Goal: Task Accomplishment & Management: Use online tool/utility

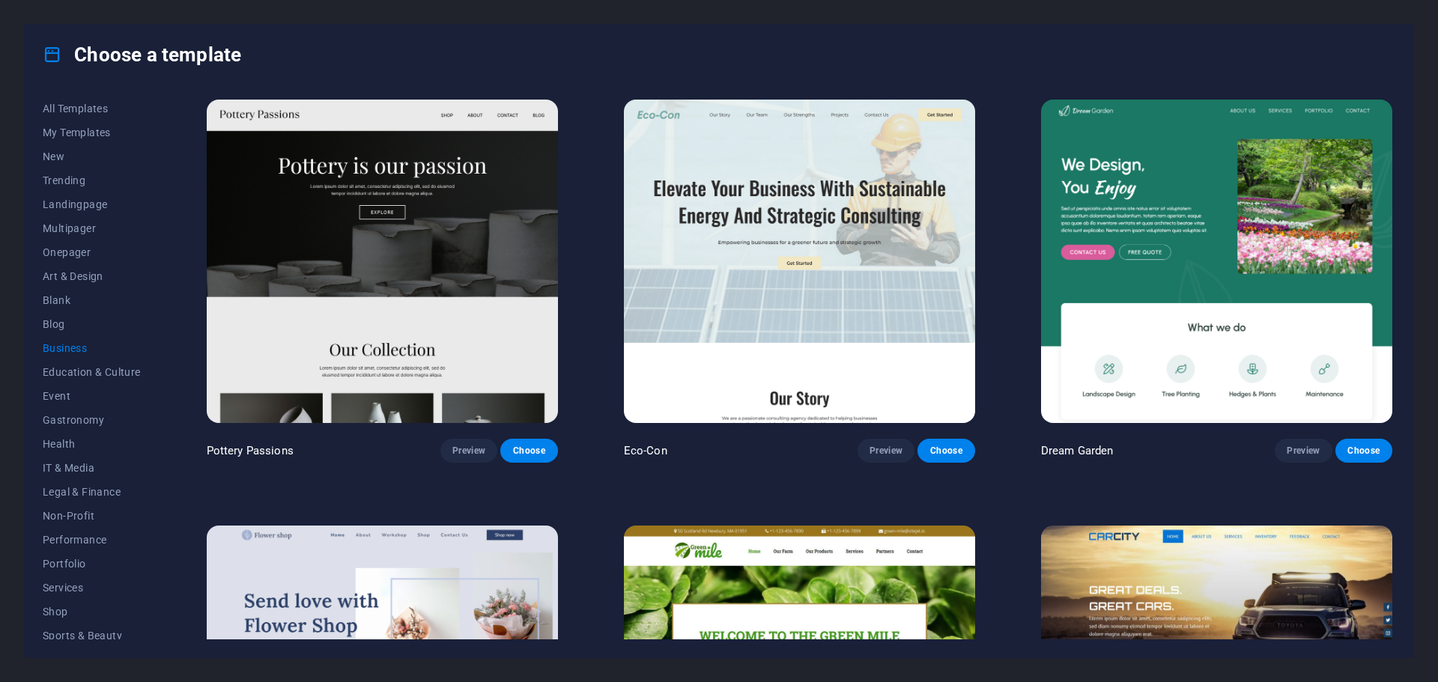
click at [398, 171] on img at bounding box center [382, 261] width 351 height 323
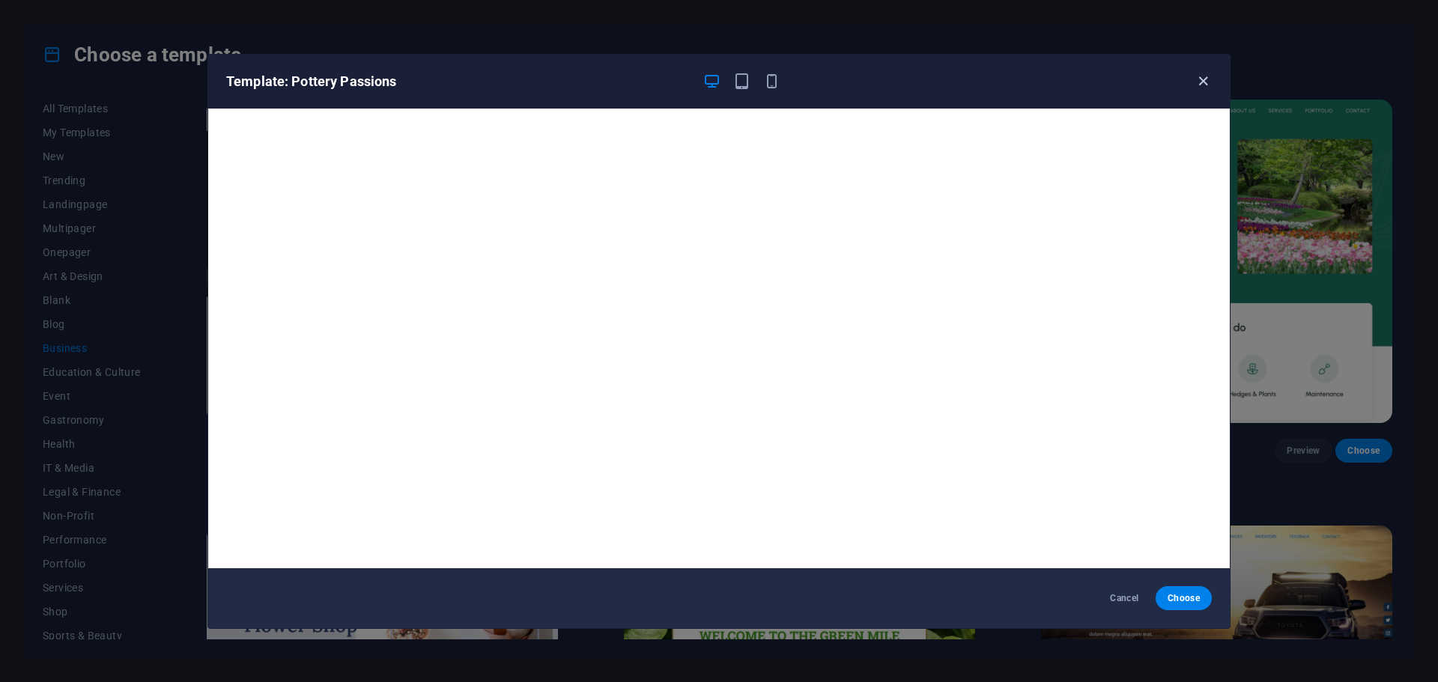
click at [1200, 80] on icon "button" at bounding box center [1202, 81] width 17 height 17
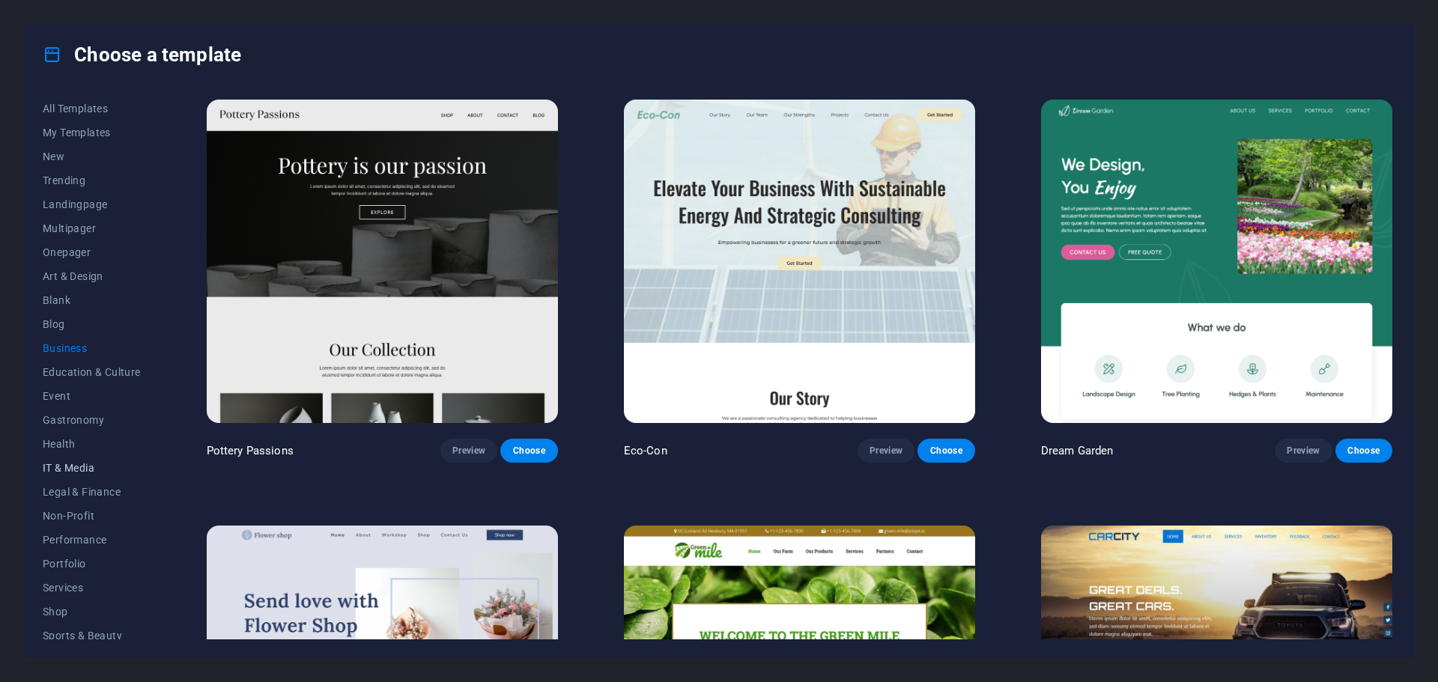
click at [76, 466] on span "IT & Media" at bounding box center [92, 468] width 98 height 12
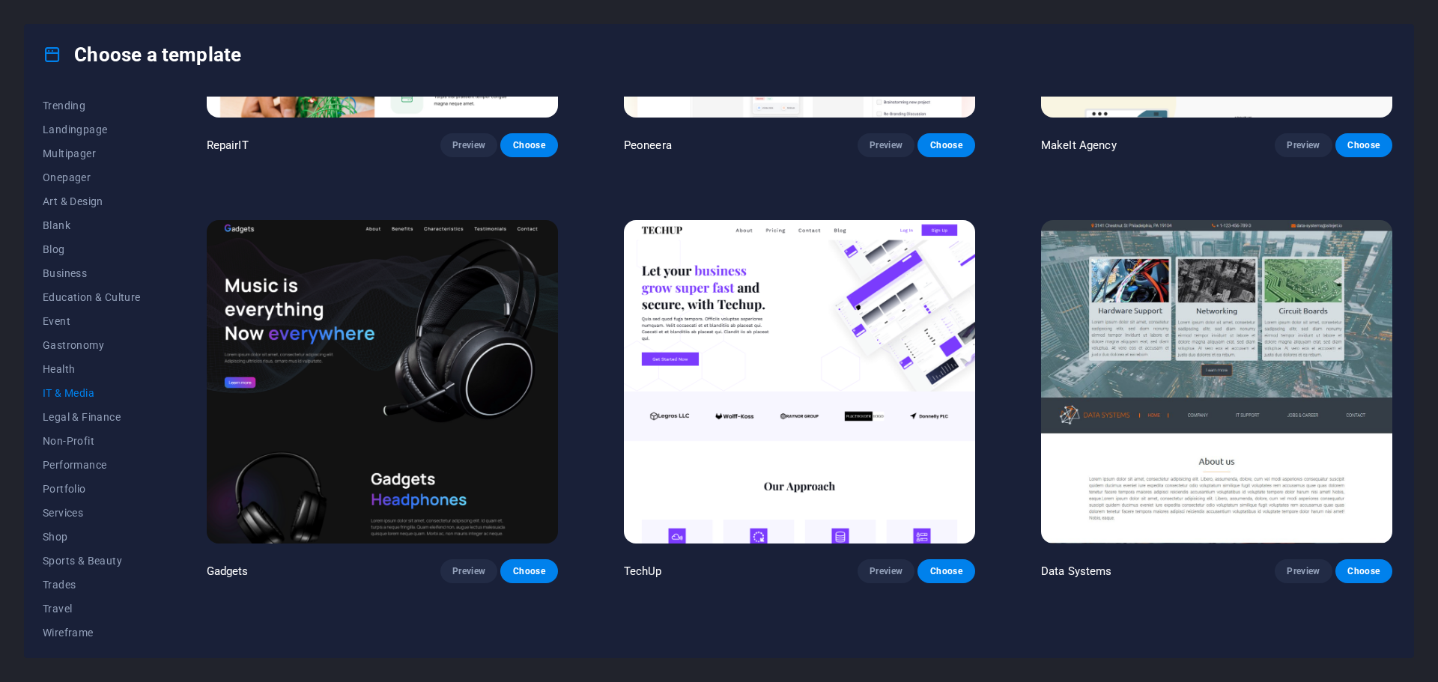
scroll to position [197, 0]
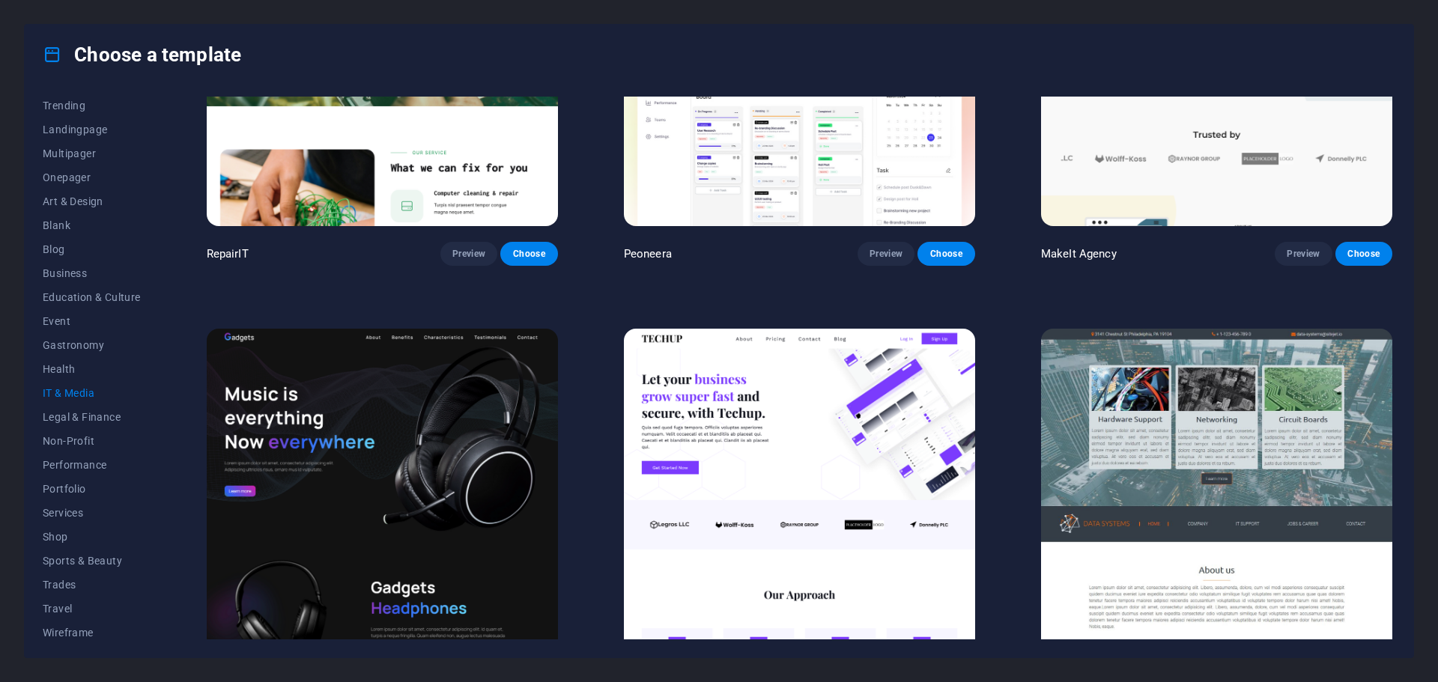
click at [1209, 430] on img at bounding box center [1216, 490] width 351 height 323
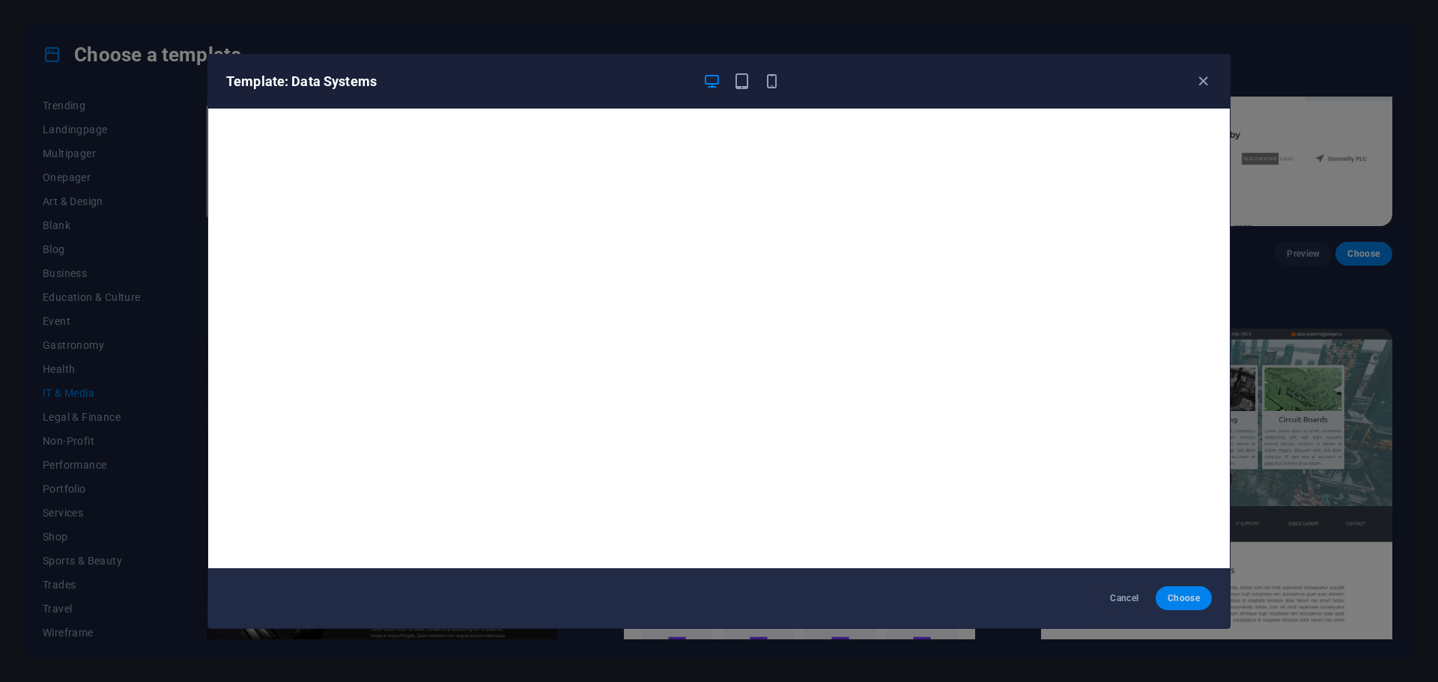
click at [1196, 597] on span "Choose" at bounding box center [1183, 598] width 32 height 12
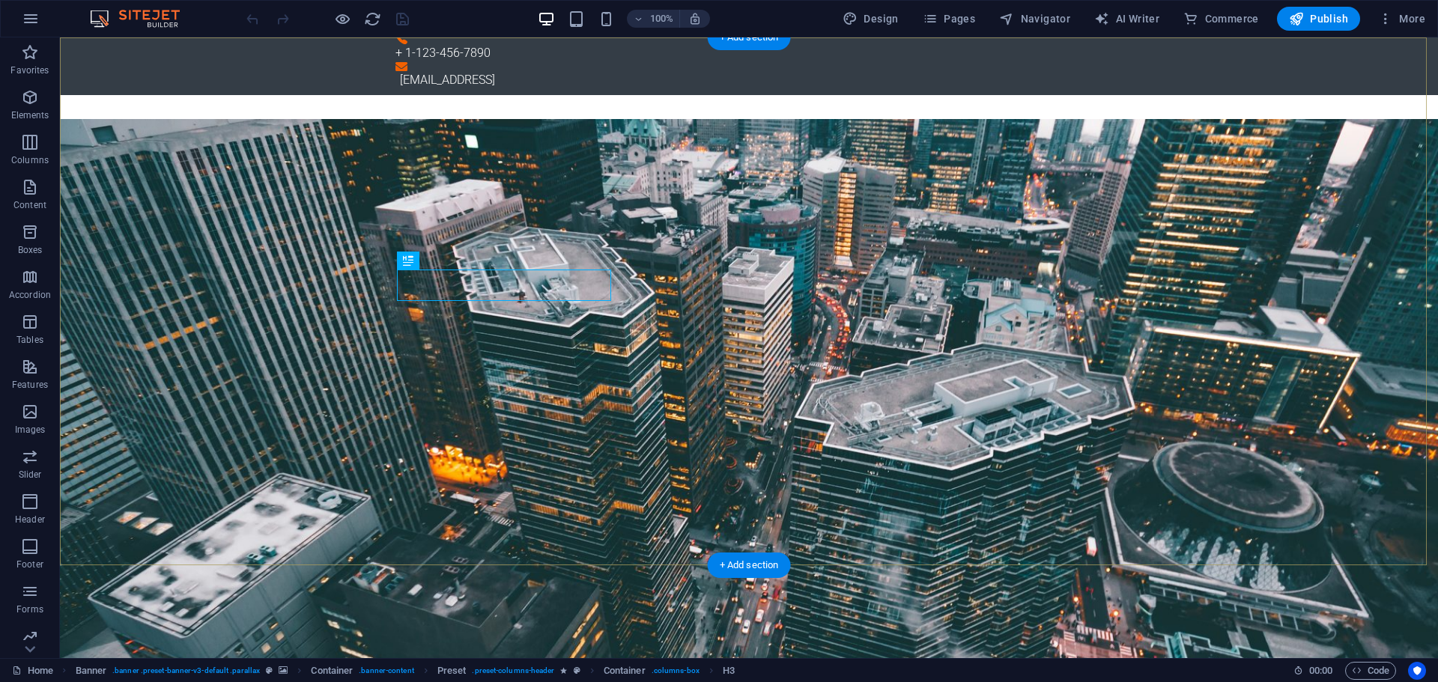
scroll to position [150, 0]
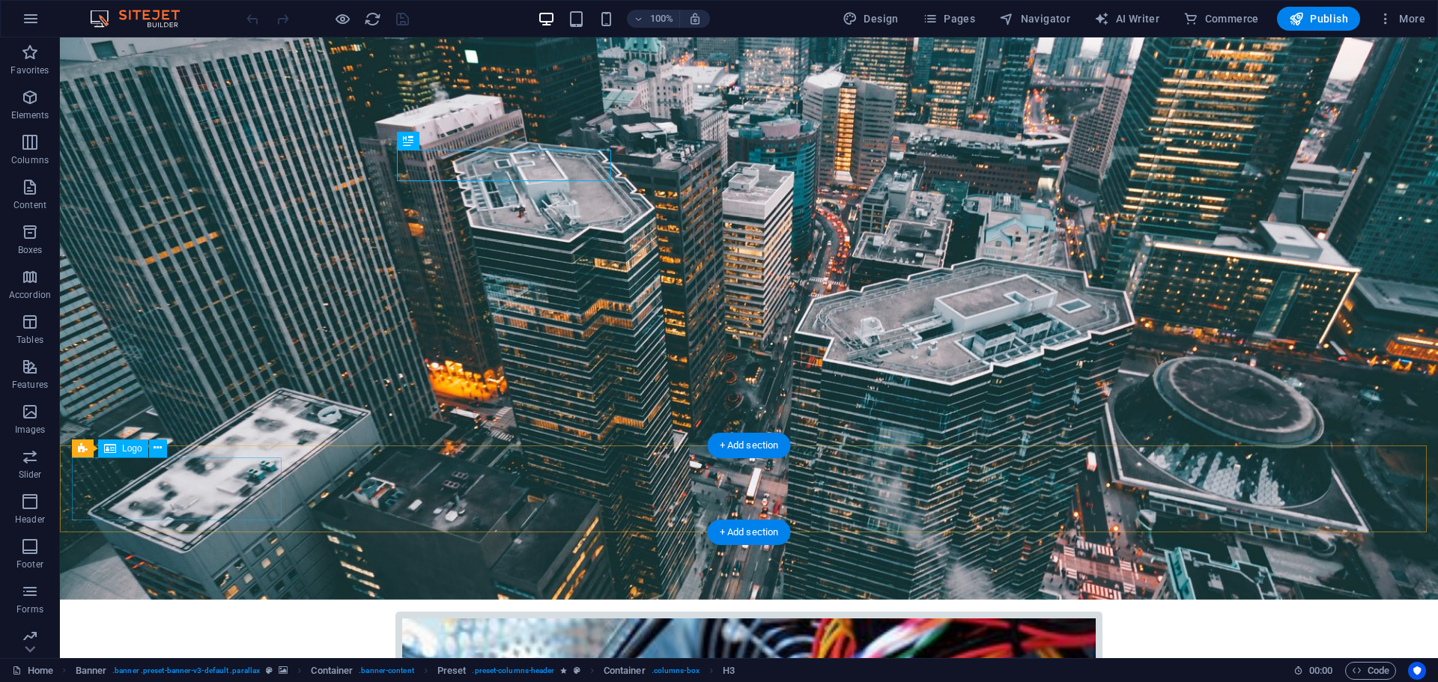
select select "px"
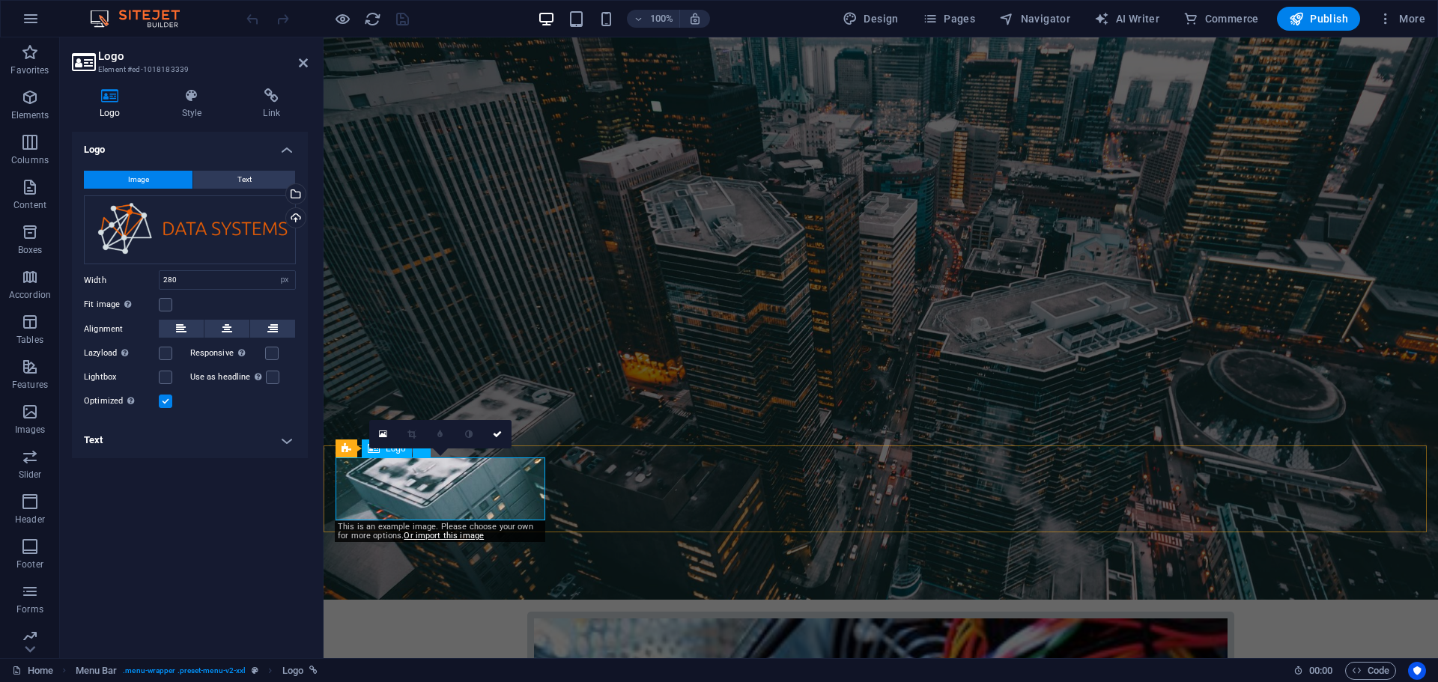
click at [223, 219] on div "Drag files here, click to choose files or select files from Files or our free s…" at bounding box center [190, 230] width 212 height 70
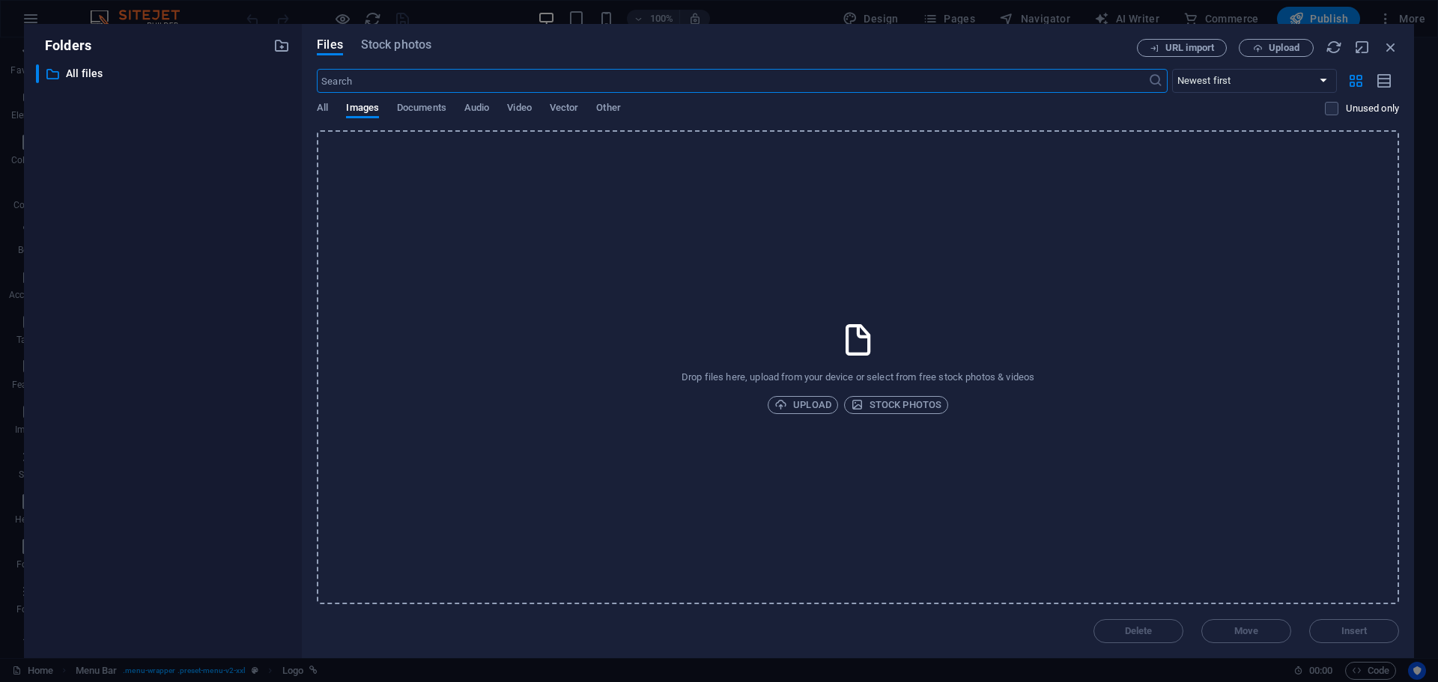
click at [381, 37] on div "Files Stock photos URL import Upload ​ Newest first Oldest first Name (A-Z) Nam…" at bounding box center [858, 341] width 1112 height 634
click at [379, 49] on span "Stock photos" at bounding box center [396, 45] width 70 height 18
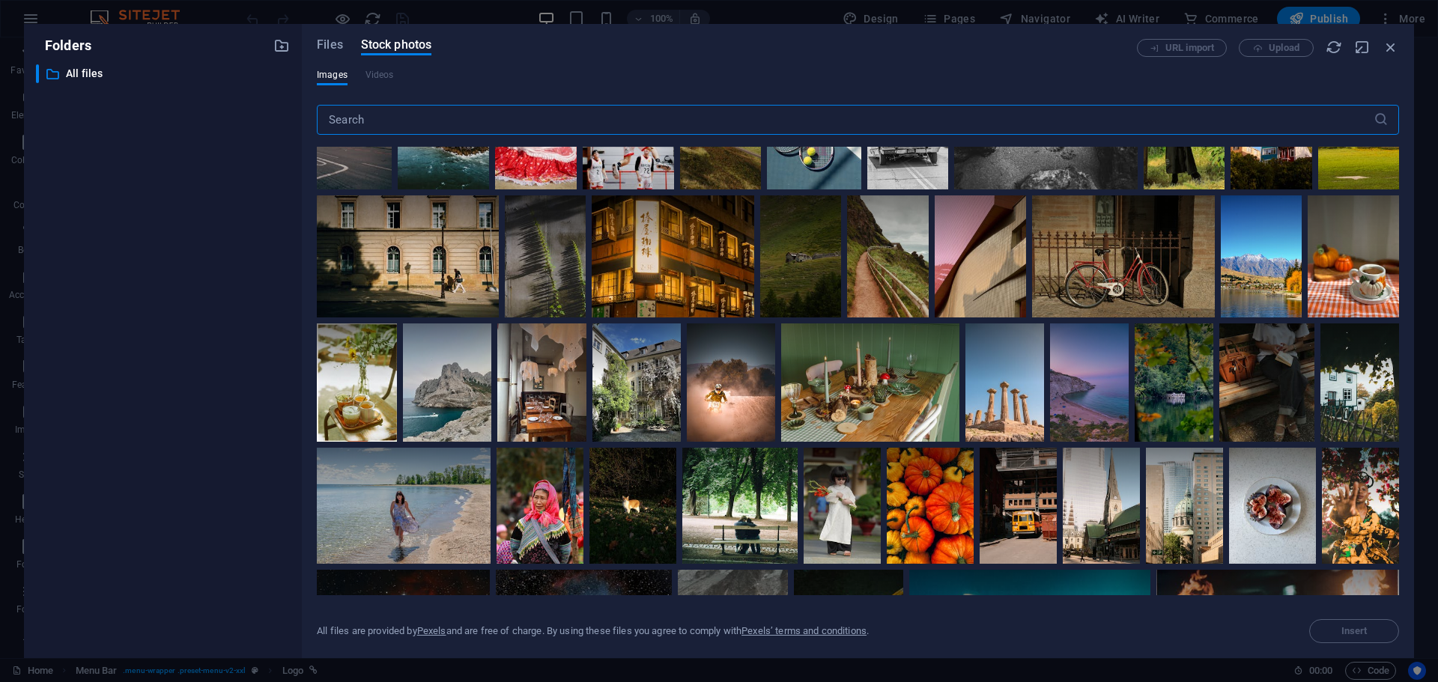
scroll to position [524, 0]
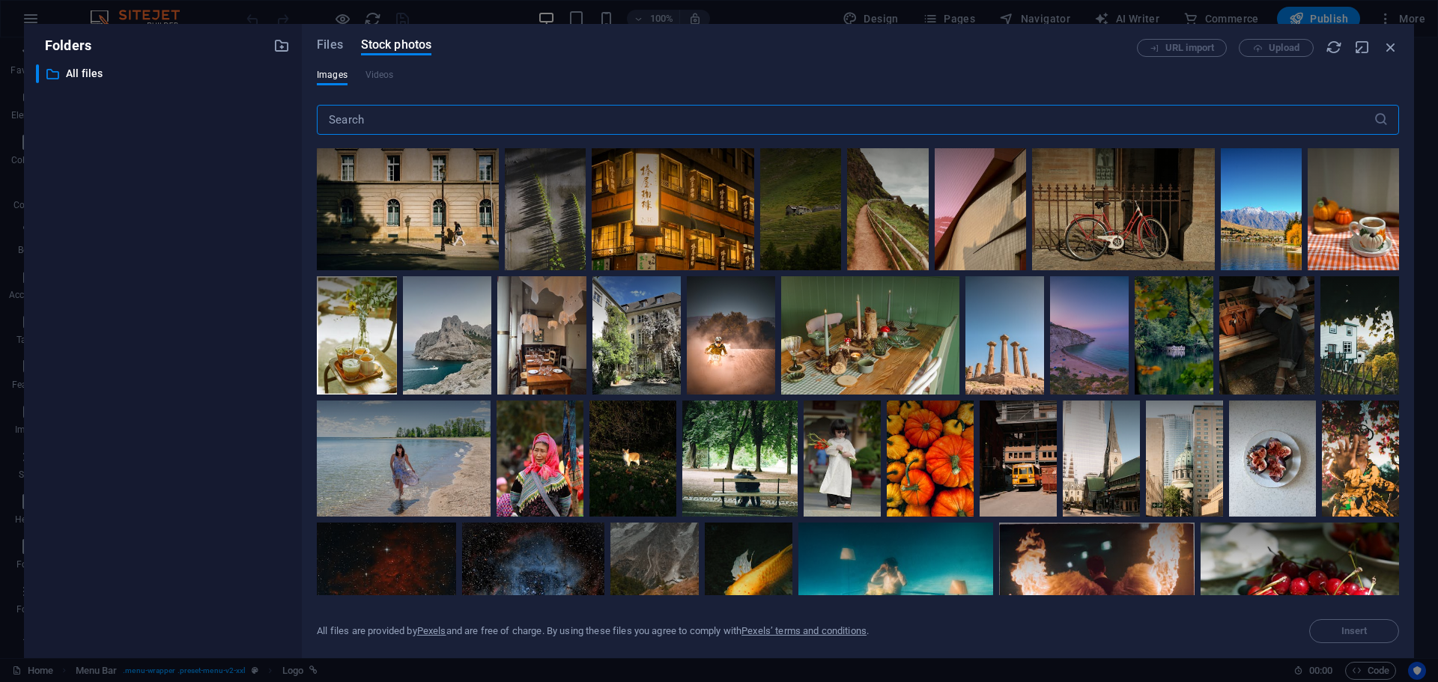
click at [449, 121] on input "text" at bounding box center [845, 120] width 1057 height 30
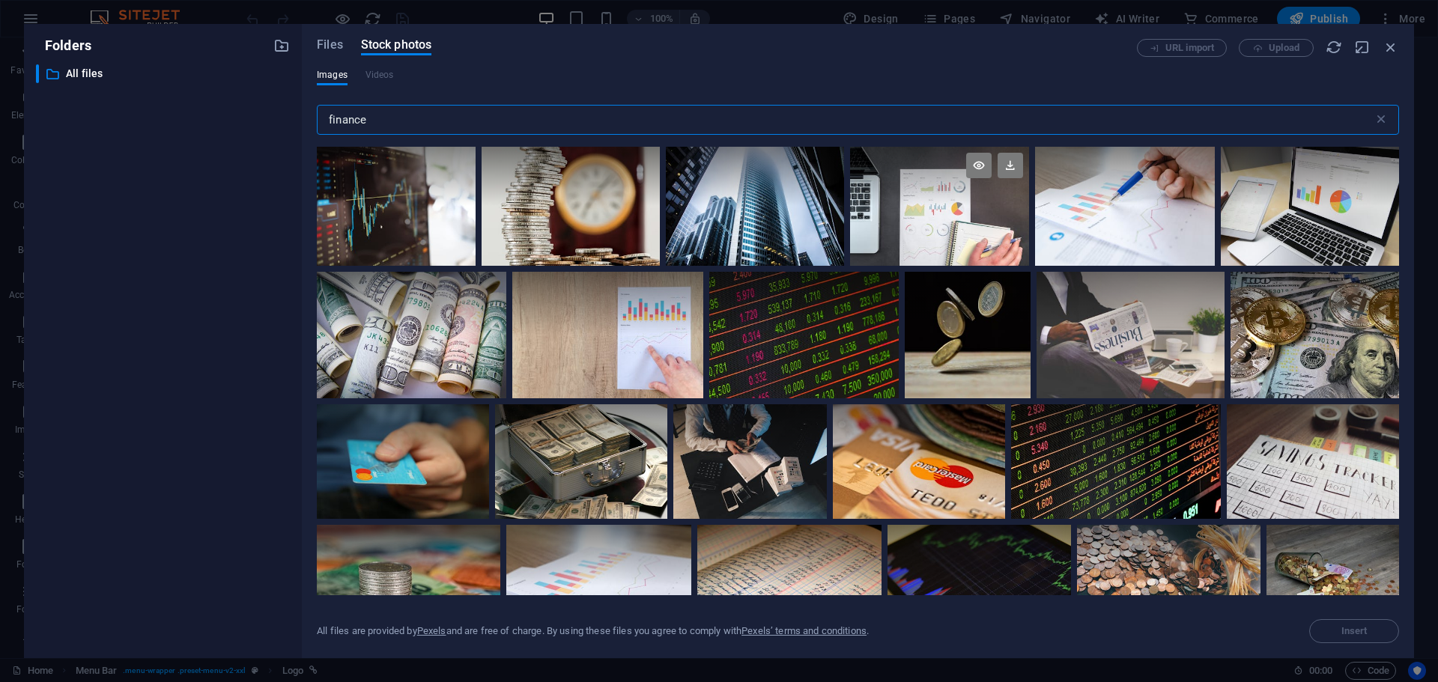
type input "finance"
click at [1003, 215] on div at bounding box center [940, 206] width 180 height 119
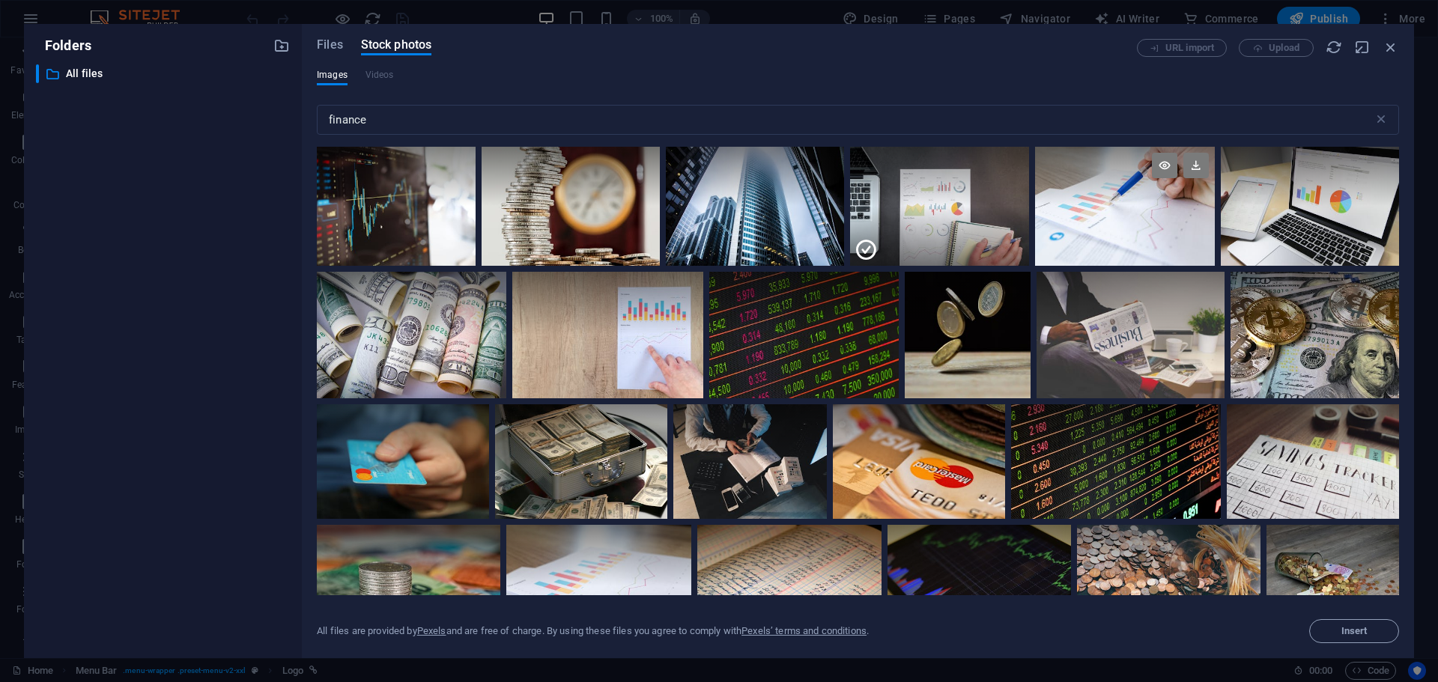
click at [1125, 204] on div at bounding box center [1125, 176] width 180 height 59
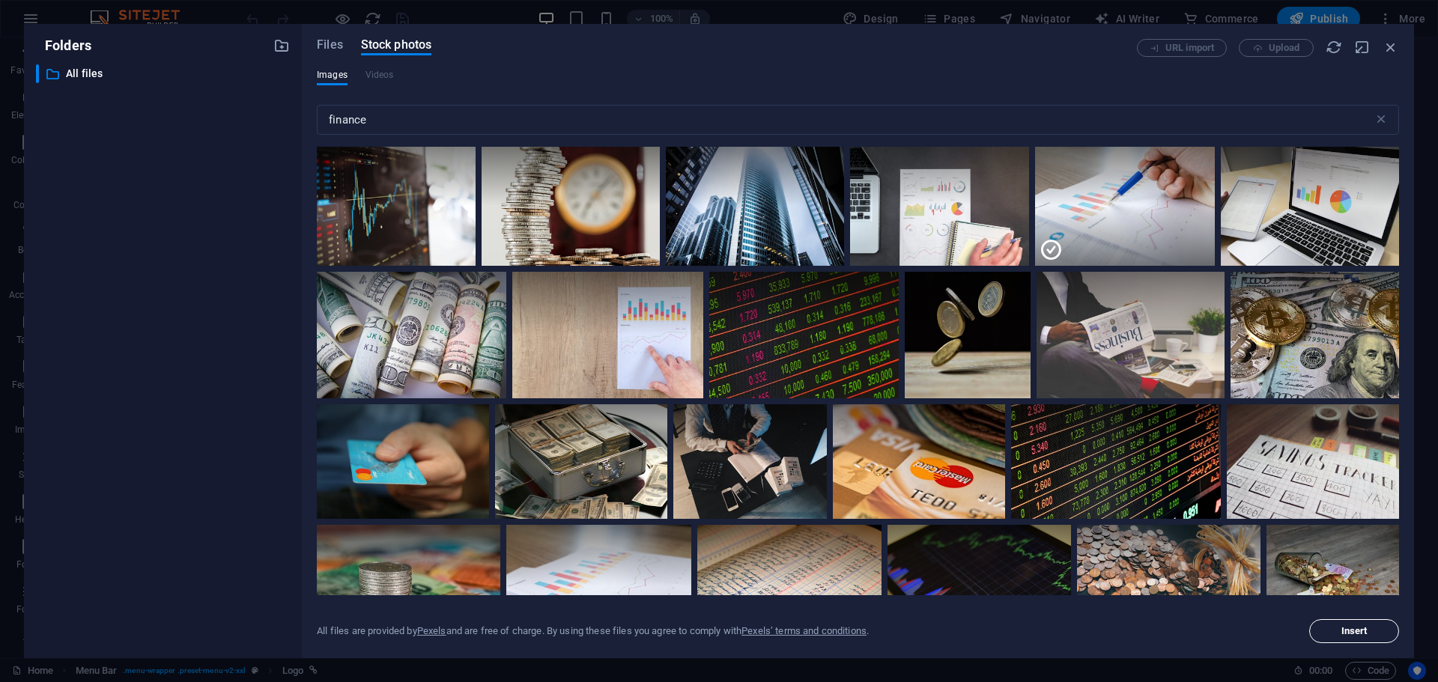
click at [1345, 630] on span "Insert" at bounding box center [1354, 631] width 26 height 9
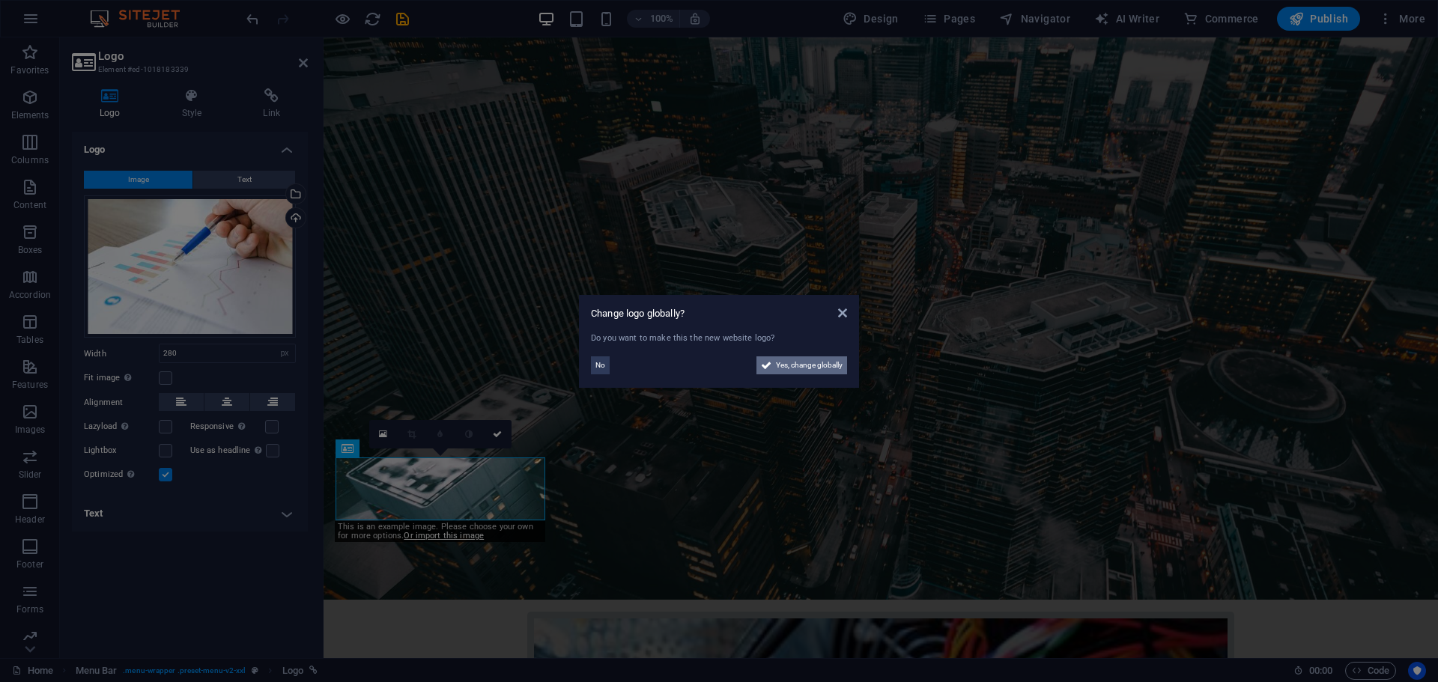
click at [807, 363] on span "Yes, change globally" at bounding box center [809, 365] width 67 height 18
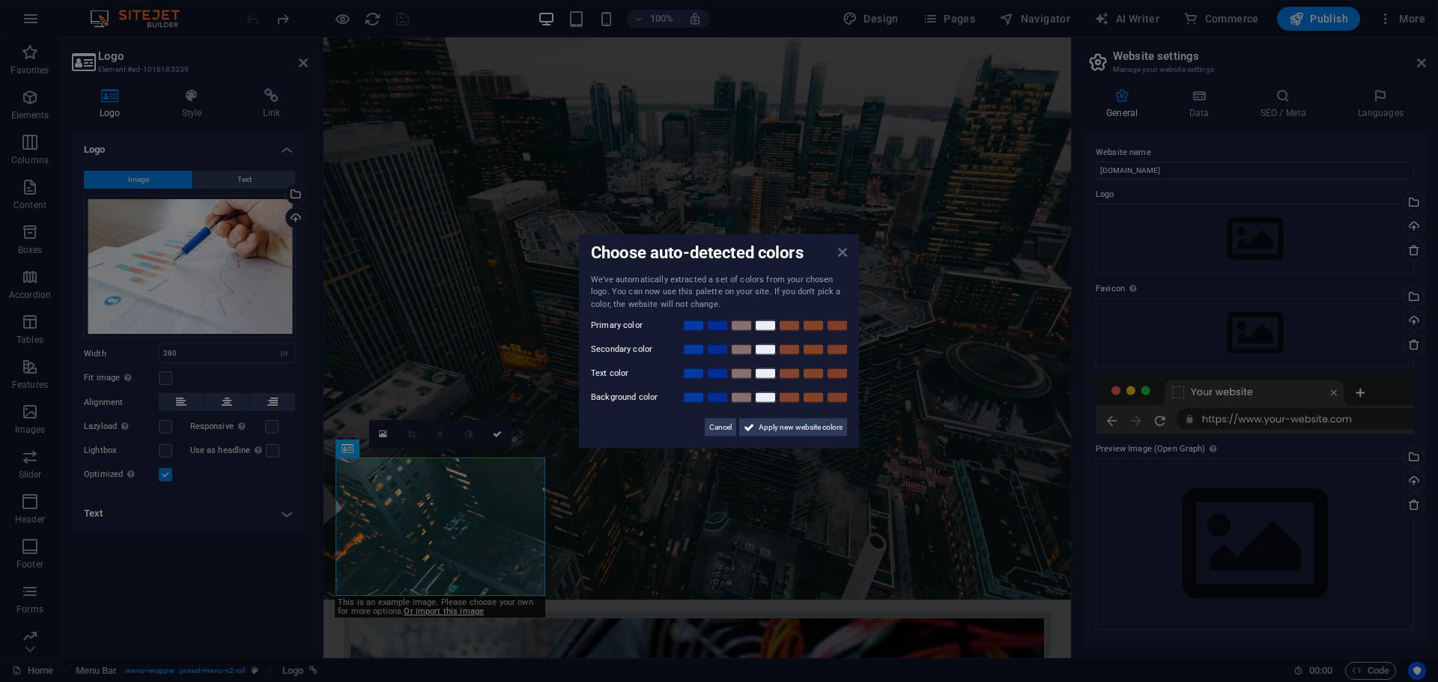
drag, startPoint x: 842, startPoint y: 256, endPoint x: 519, endPoint y: 219, distance: 325.6
click at [842, 256] on icon at bounding box center [842, 252] width 9 height 12
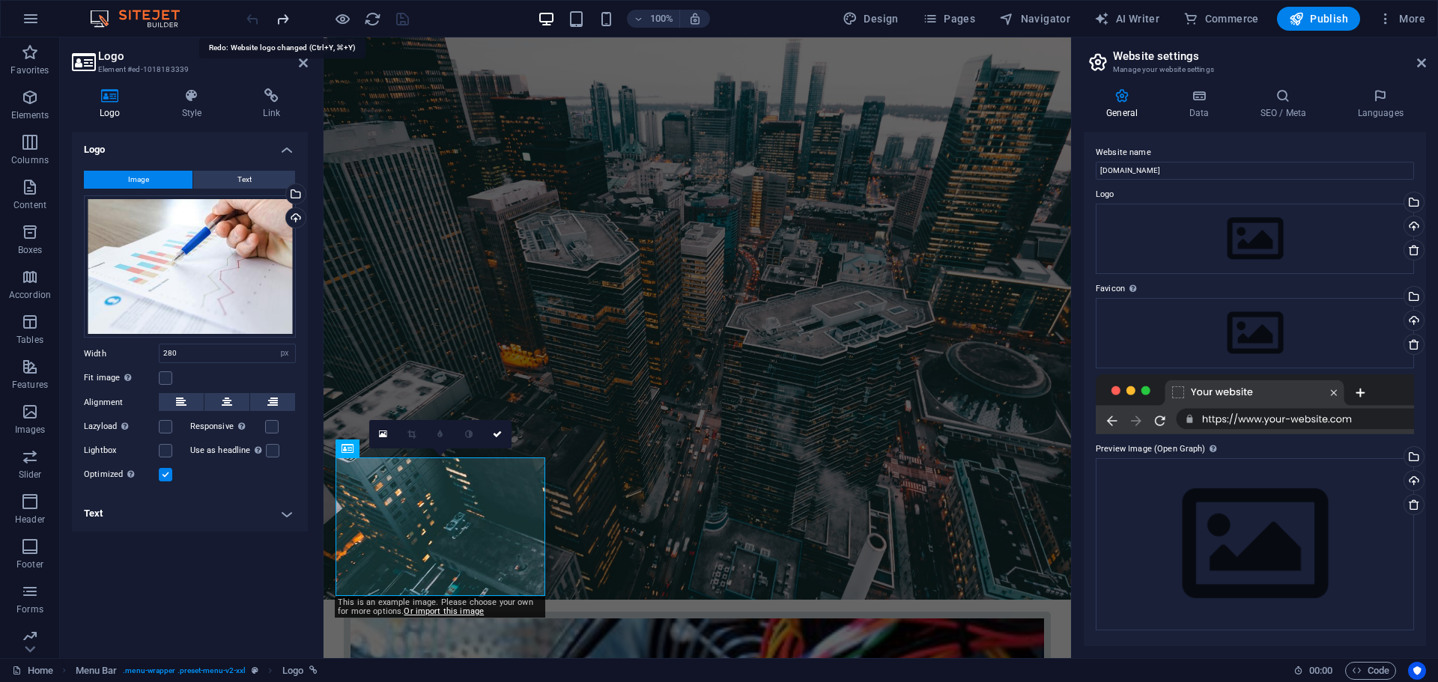
click at [277, 18] on icon "redo" at bounding box center [282, 18] width 17 height 17
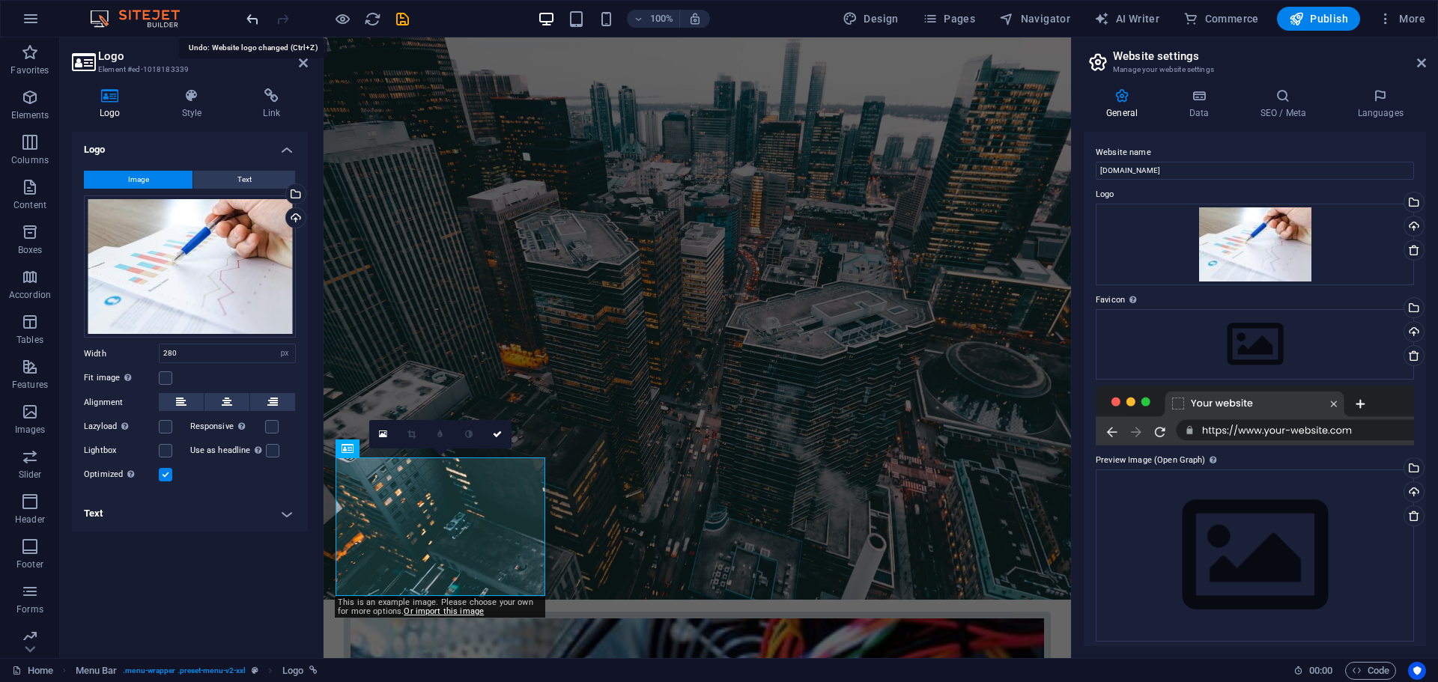
click at [252, 25] on icon "undo" at bounding box center [252, 18] width 17 height 17
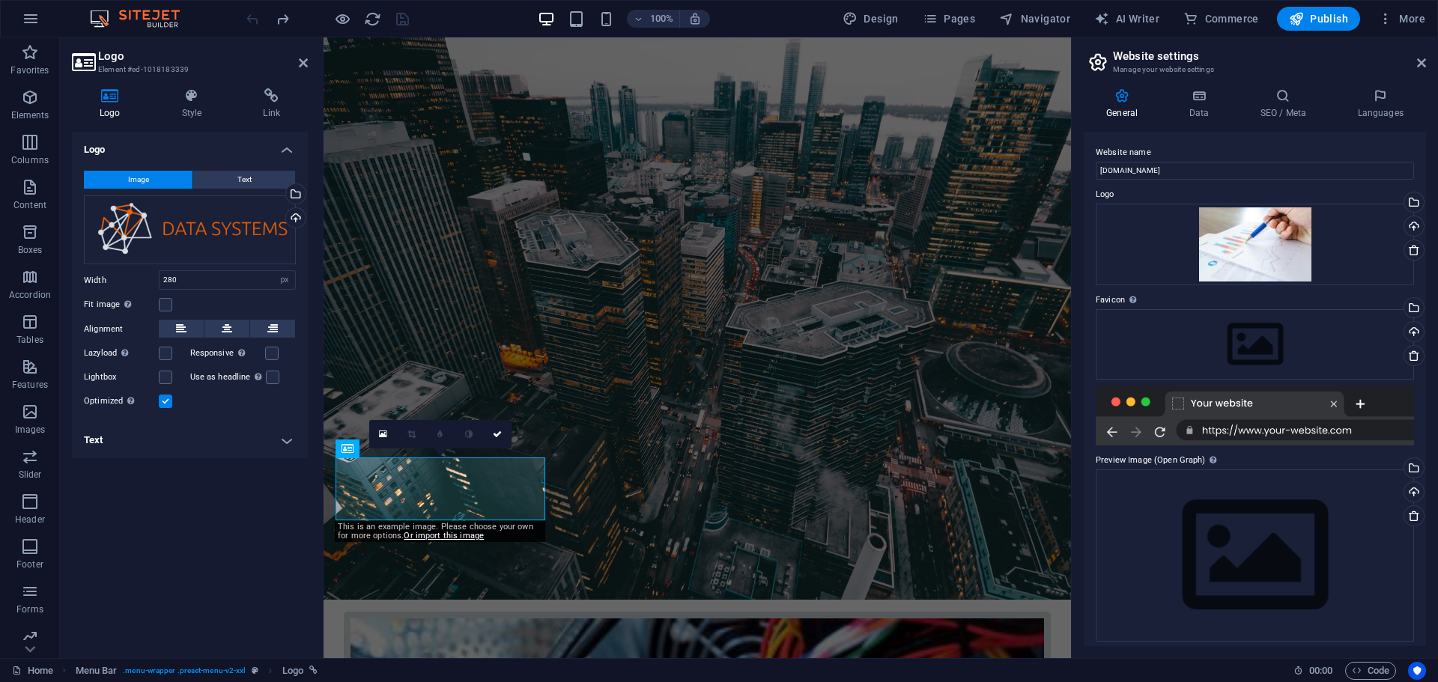
click at [252, 21] on div at bounding box center [327, 19] width 168 height 24
click at [180, 580] on div "Logo Image Text Drag files here, click to choose files or select files from Fil…" at bounding box center [190, 389] width 236 height 514
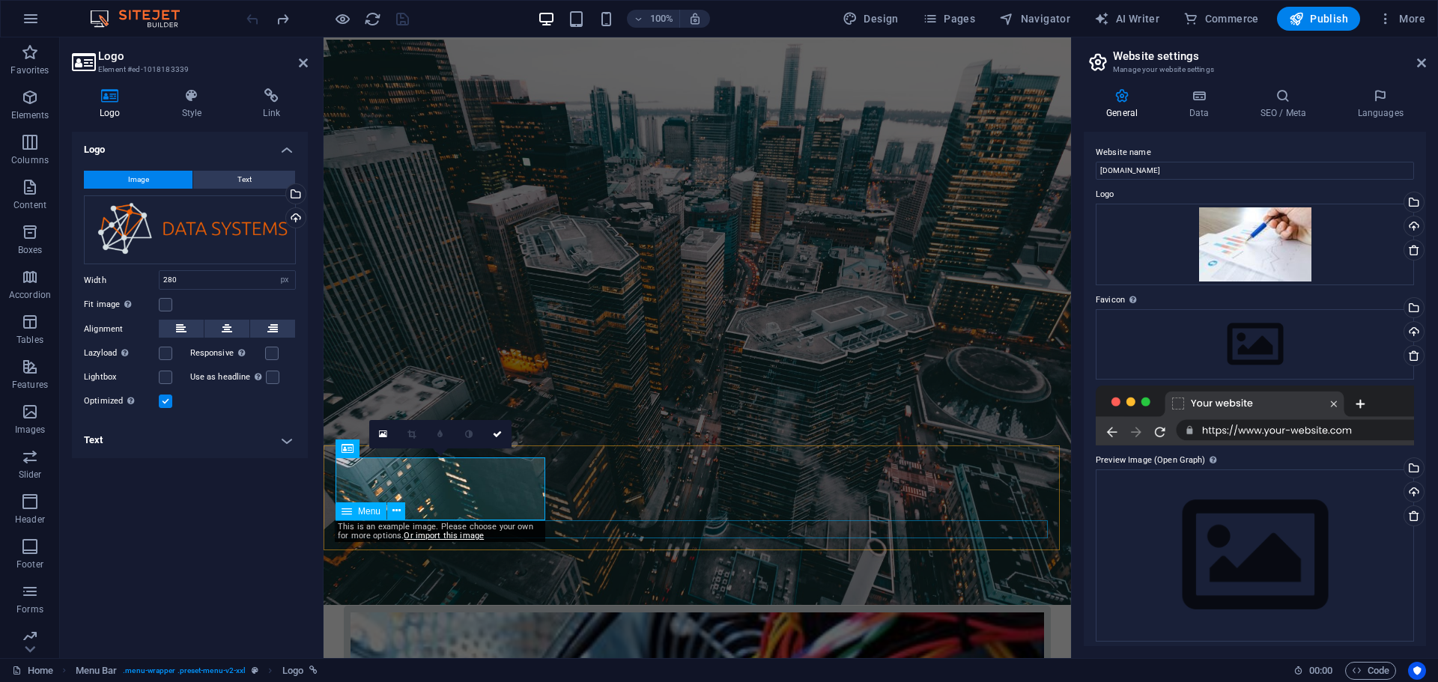
scroll to position [150, 0]
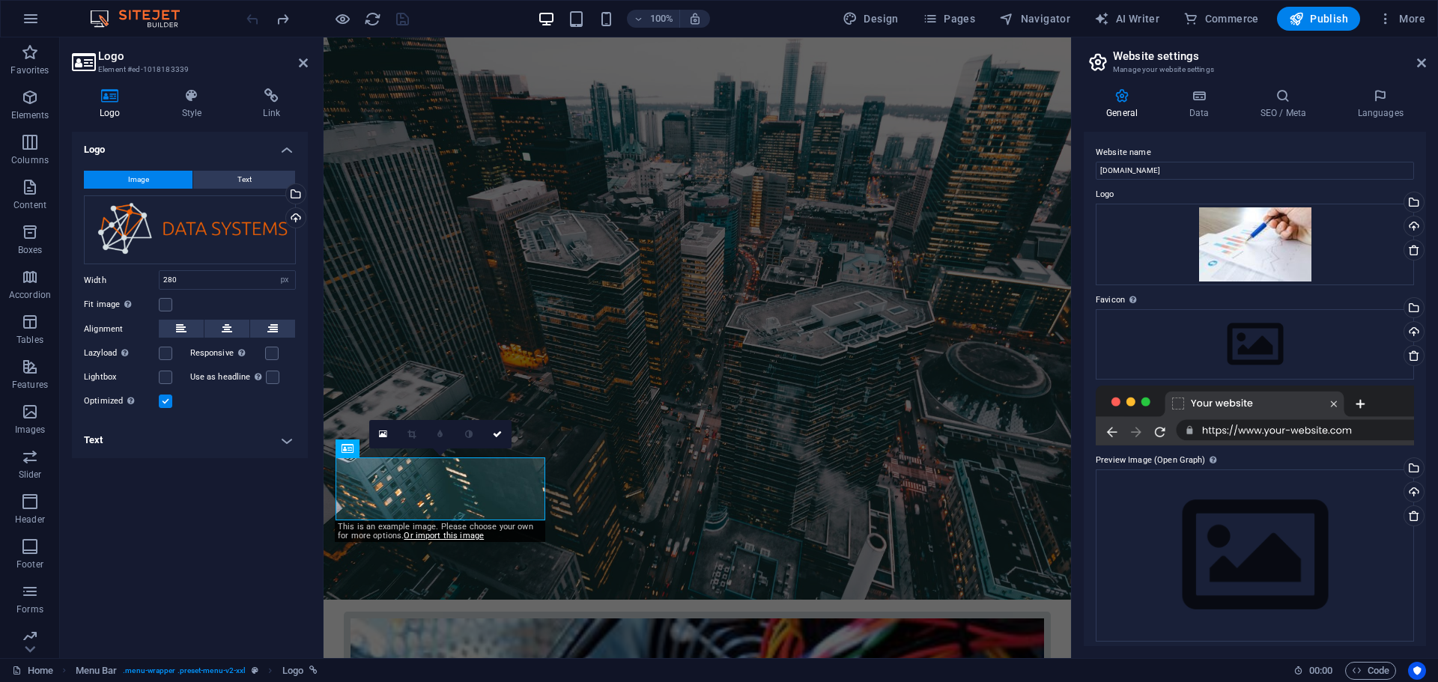
click at [223, 558] on div "Logo Image Text Drag files here, click to choose files or select files from Fil…" at bounding box center [190, 389] width 236 height 514
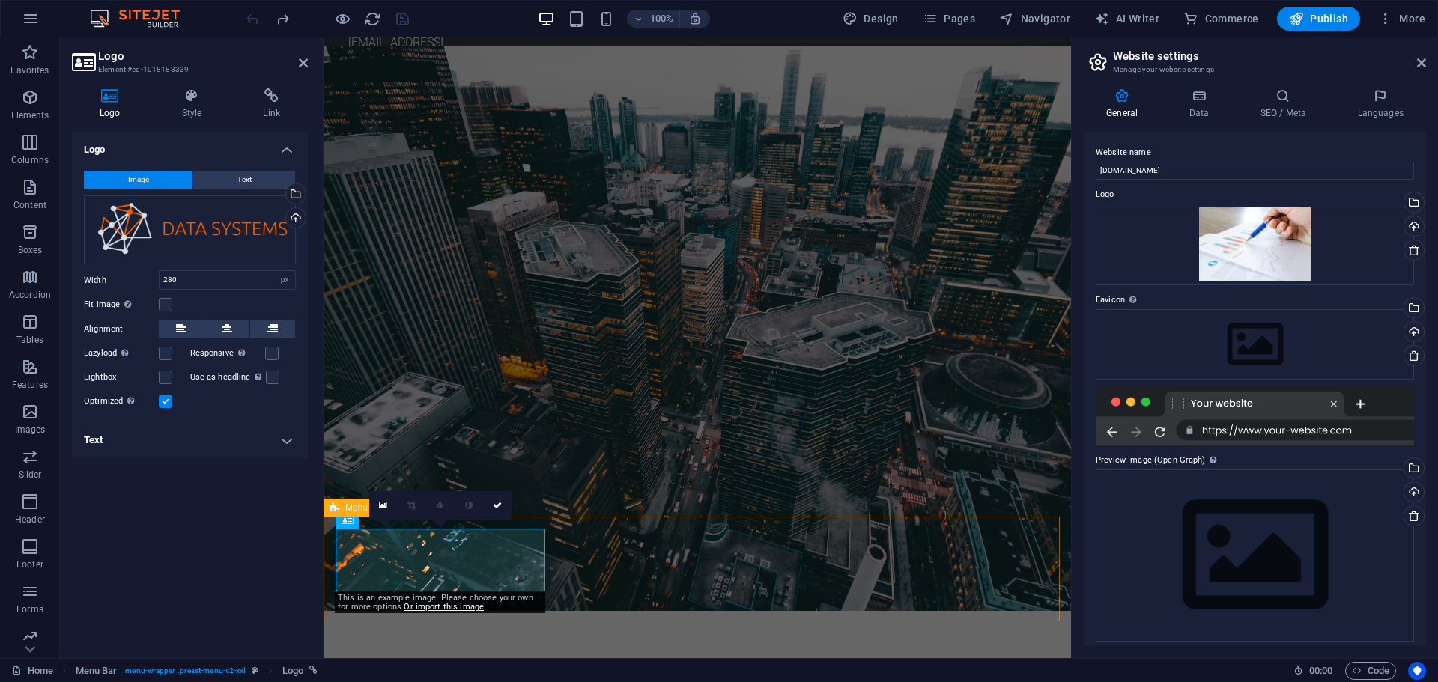
scroll to position [0, 0]
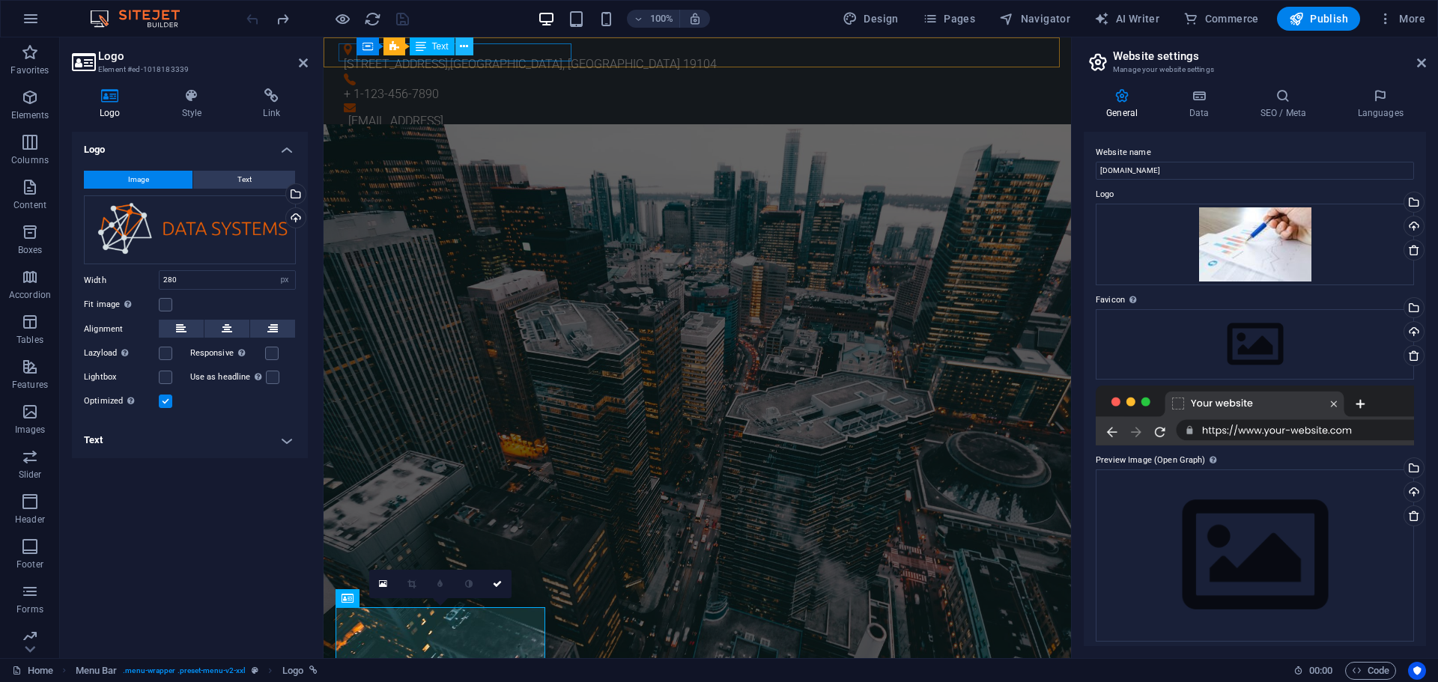
click at [472, 43] on button at bounding box center [464, 46] width 18 height 18
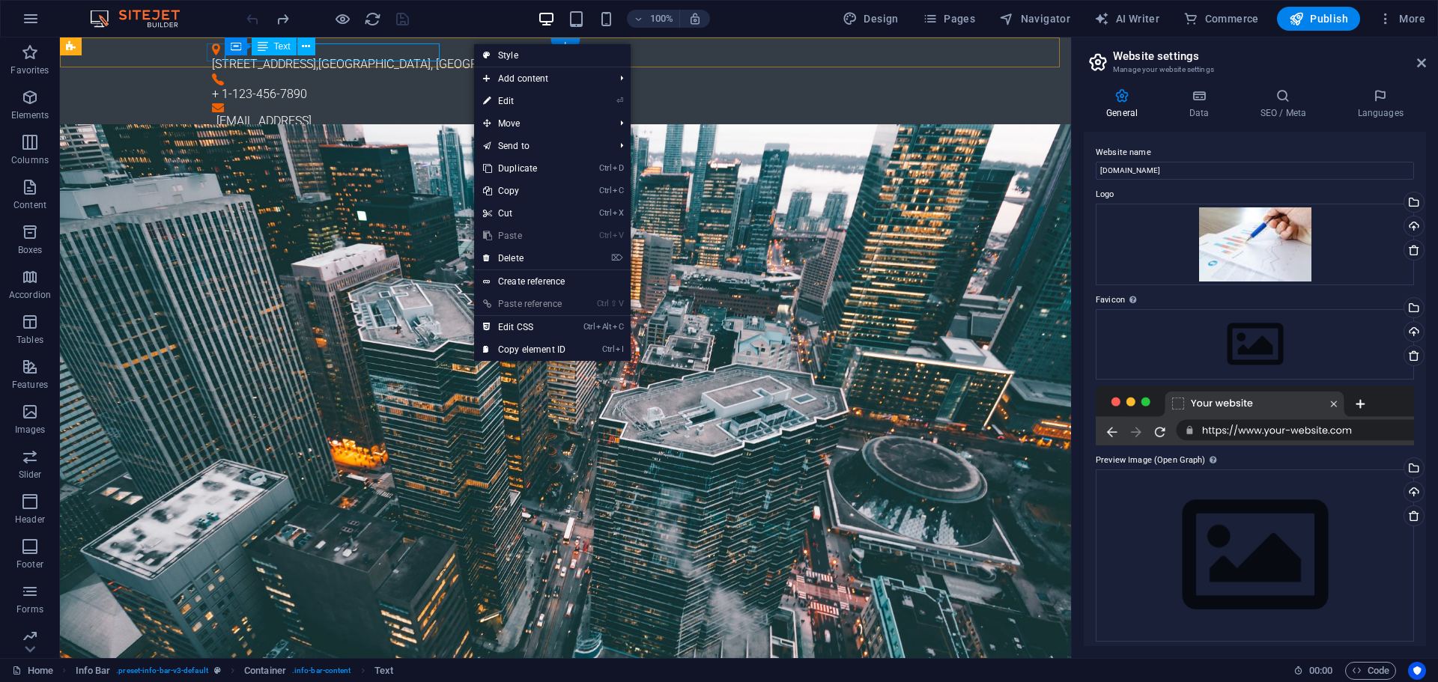
click at [409, 55] on div "[STREET_ADDRESS]" at bounding box center [559, 64] width 695 height 18
